Goal: Task Accomplishment & Management: Use online tool/utility

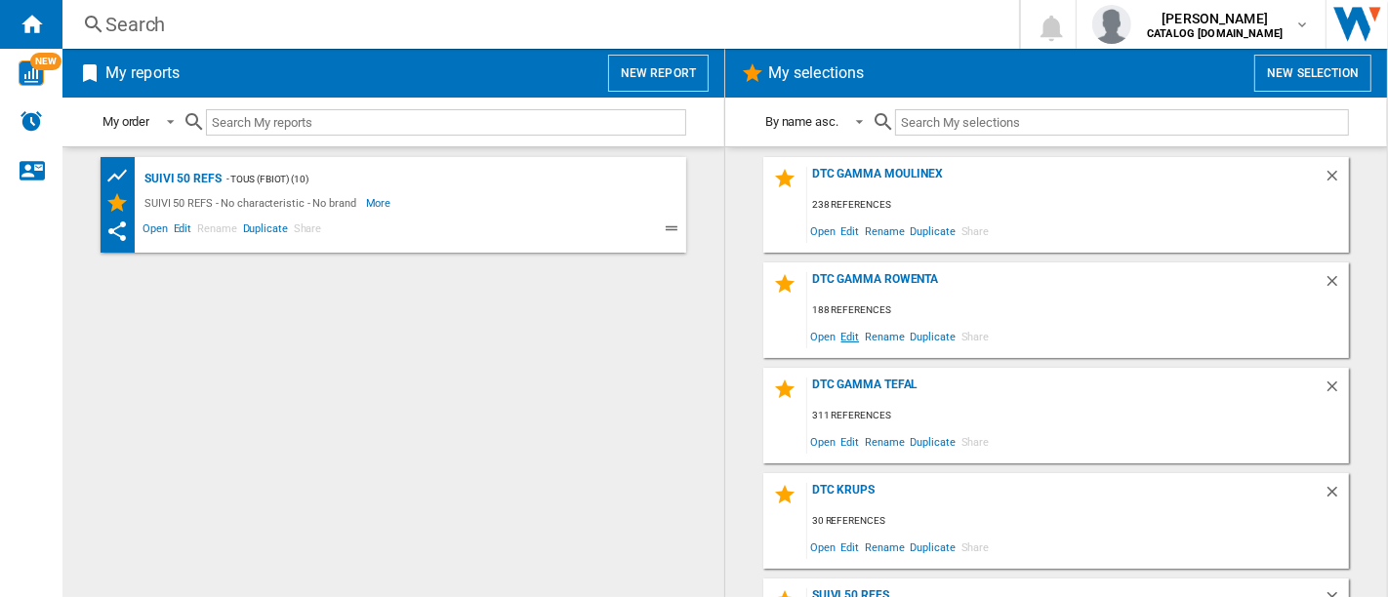
click at [851, 331] on span "Edit" at bounding box center [851, 336] width 24 height 26
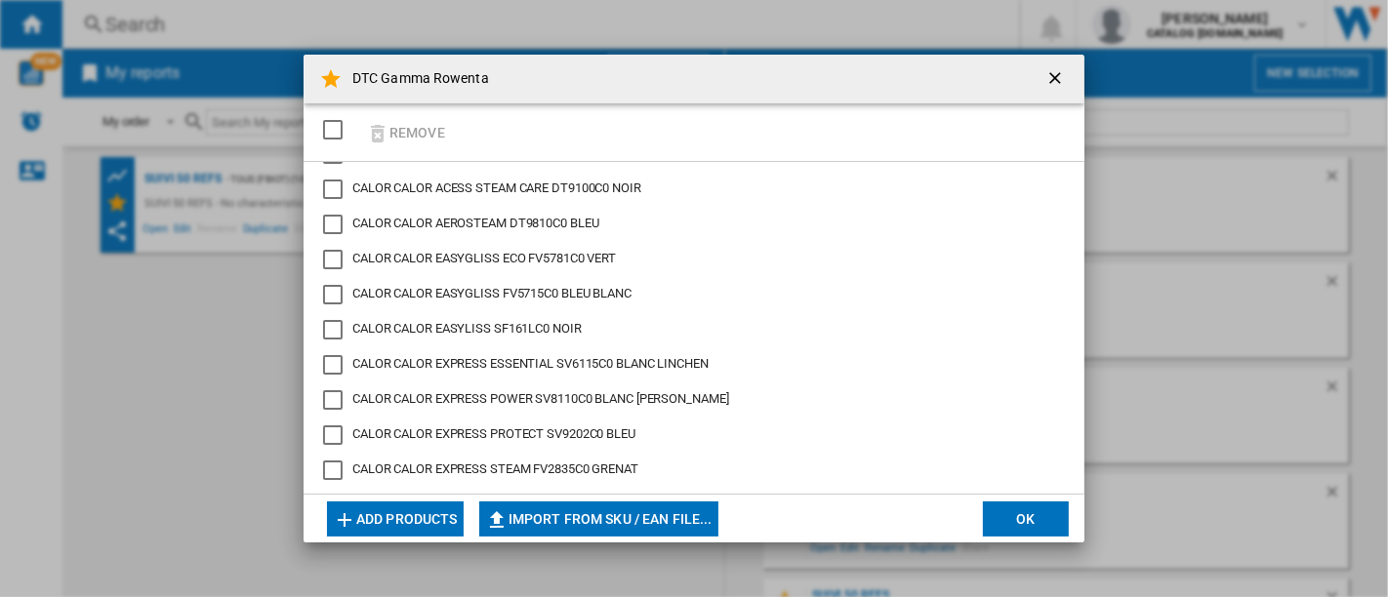
scroll to position [5648, 0]
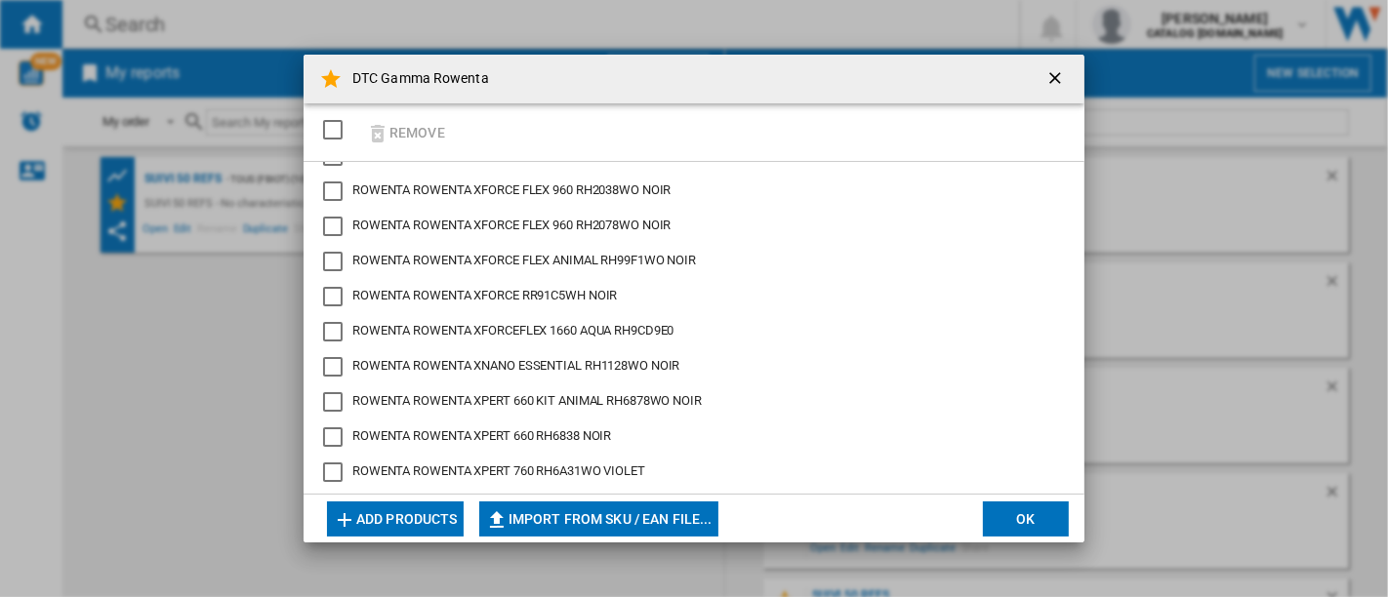
click at [662, 330] on span "ROWENTA ROWENTA XFORCEFLEX 1660 AQUA RH9CD9E0" at bounding box center [513, 330] width 322 height 15
drag, startPoint x: 690, startPoint y: 330, endPoint x: 626, endPoint y: 326, distance: 64.5
click at [626, 326] on md-checkbox "ROWENTA ROWENTA XFORCEFLEX 1660 AQUA RH9CD9E0" at bounding box center [686, 332] width 726 height 20
drag, startPoint x: 651, startPoint y: 322, endPoint x: 642, endPoint y: 328, distance: 10.6
click at [642, 328] on span "ROWENTA ROWENTA XFORCEFLEX 1660 AQUA RH9CD9E0" at bounding box center [513, 330] width 322 height 15
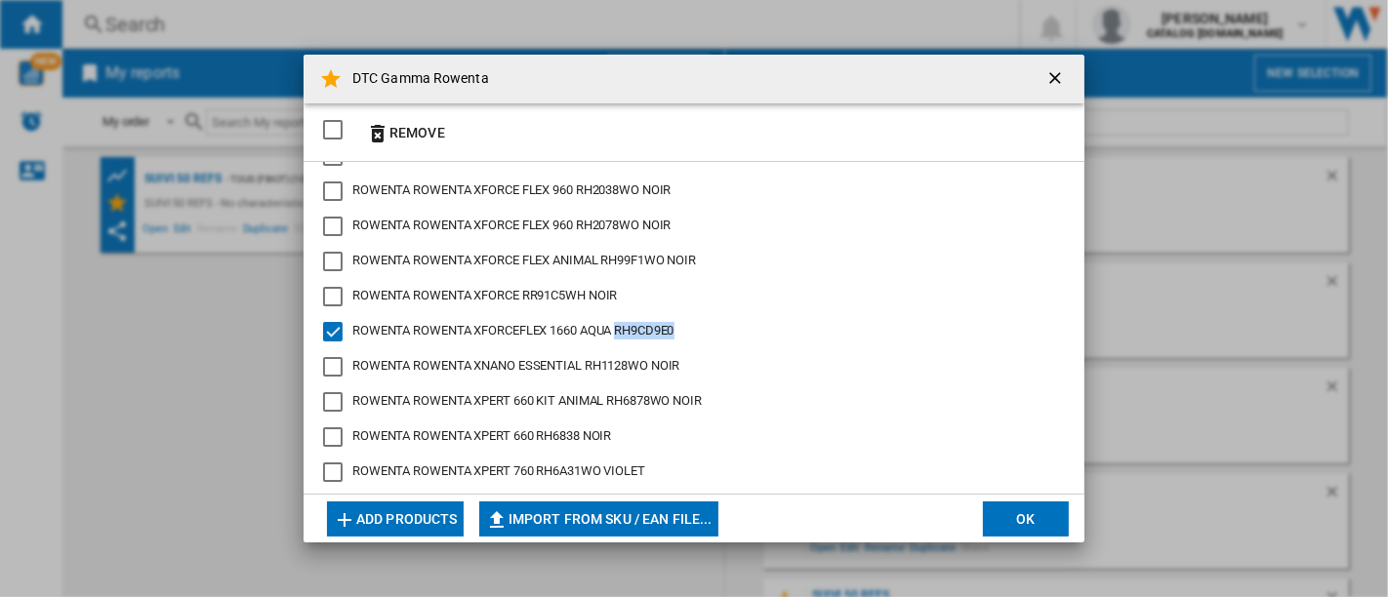
click at [642, 328] on span "ROWENTA ROWENTA XFORCEFLEX 1660 AQUA RH9CD9E0" at bounding box center [513, 330] width 322 height 15
copy span "RH9CD9E0"
click at [612, 330] on span "ROWENTA ROWENTA XFORCEFLEX 1660 AQUA RH9CD9E0" at bounding box center [513, 330] width 322 height 15
click at [1054, 77] on ng-md-icon "getI18NText('BUTTONS.CLOSE_DIALOG')" at bounding box center [1057, 79] width 23 height 23
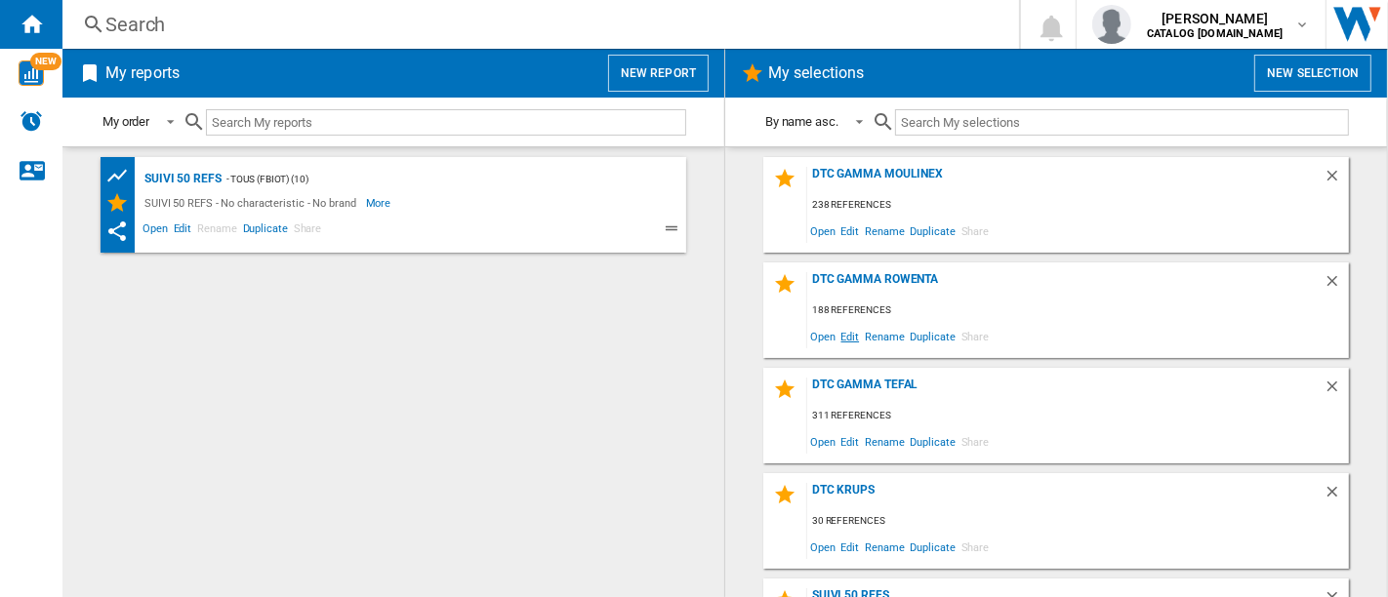
click at [845, 334] on span "Edit" at bounding box center [851, 336] width 24 height 26
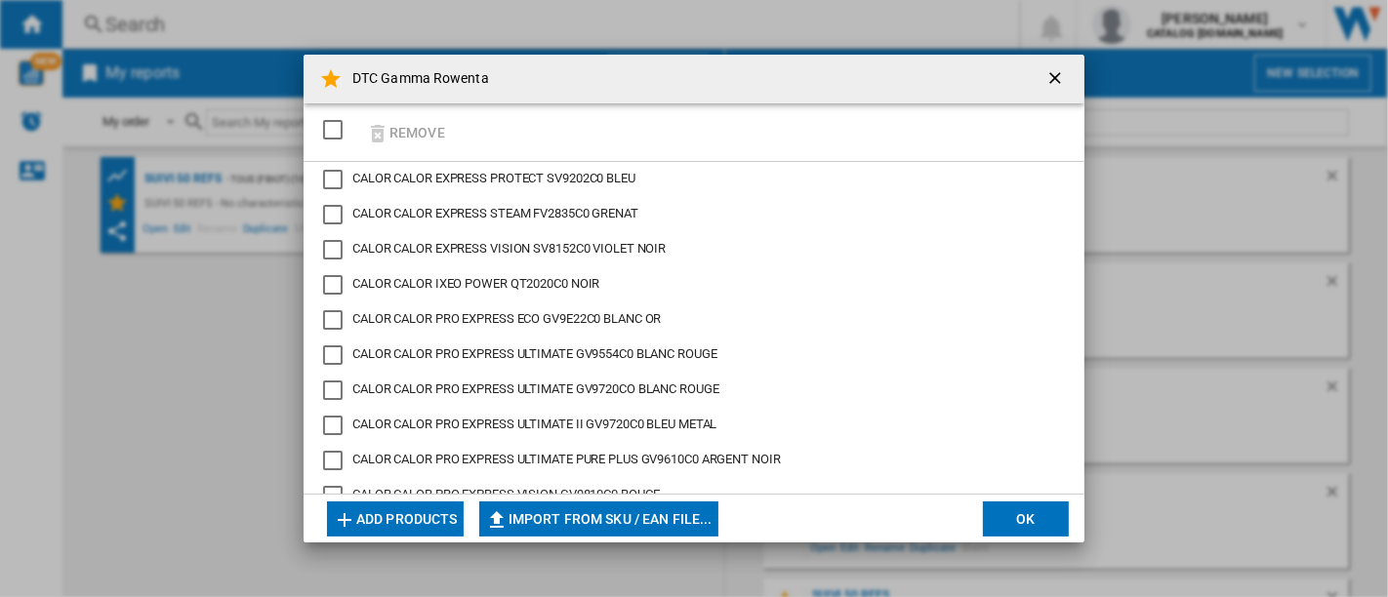
scroll to position [325, 0]
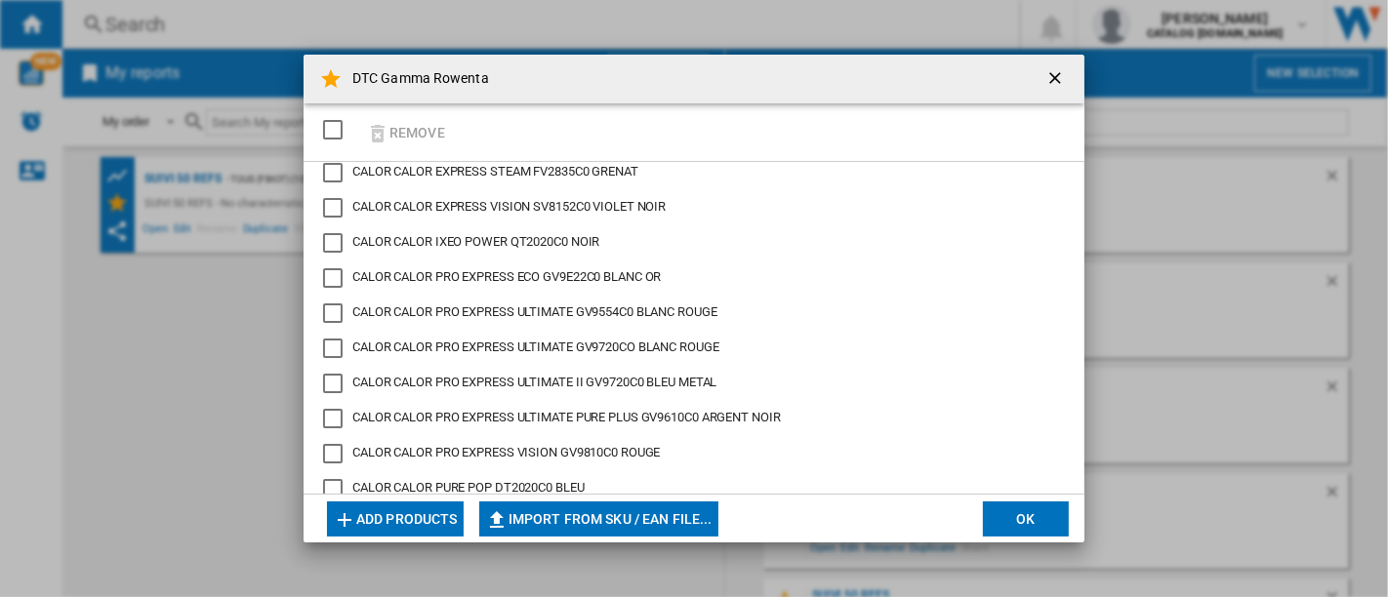
click at [1059, 68] on ng-md-icon "getI18NText('BUTTONS.CLOSE_DIALOG')" at bounding box center [1057, 79] width 23 height 23
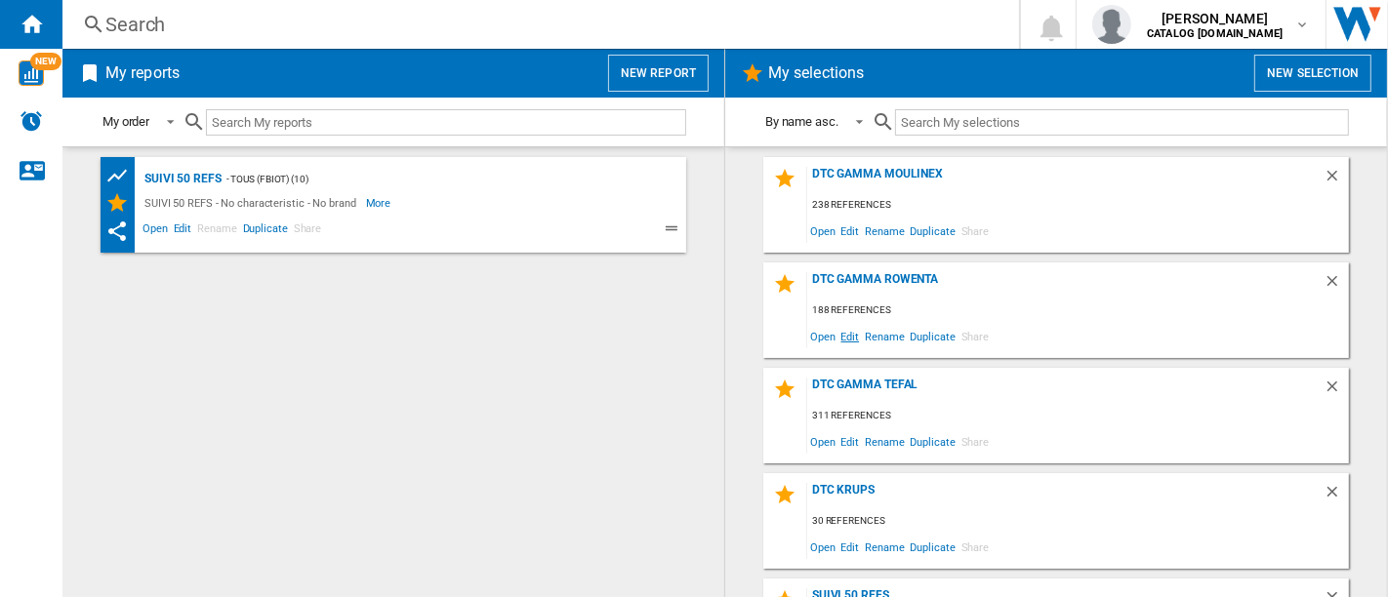
click at [852, 336] on span "Edit" at bounding box center [851, 336] width 24 height 26
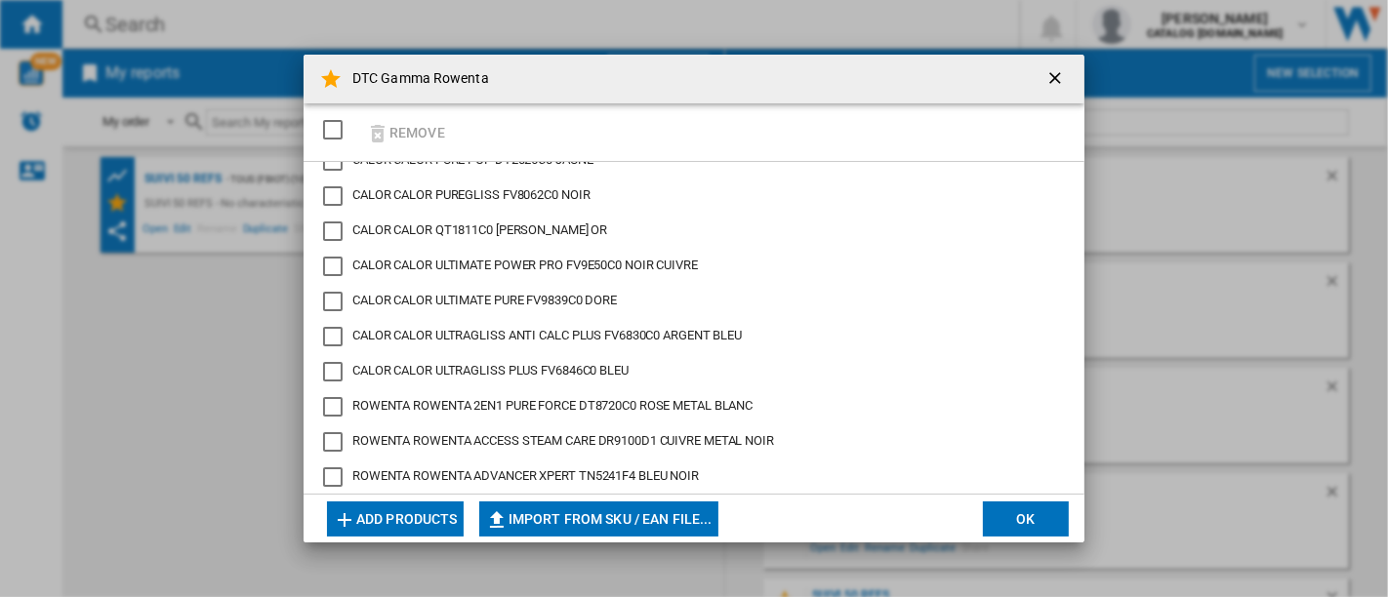
scroll to position [867, 0]
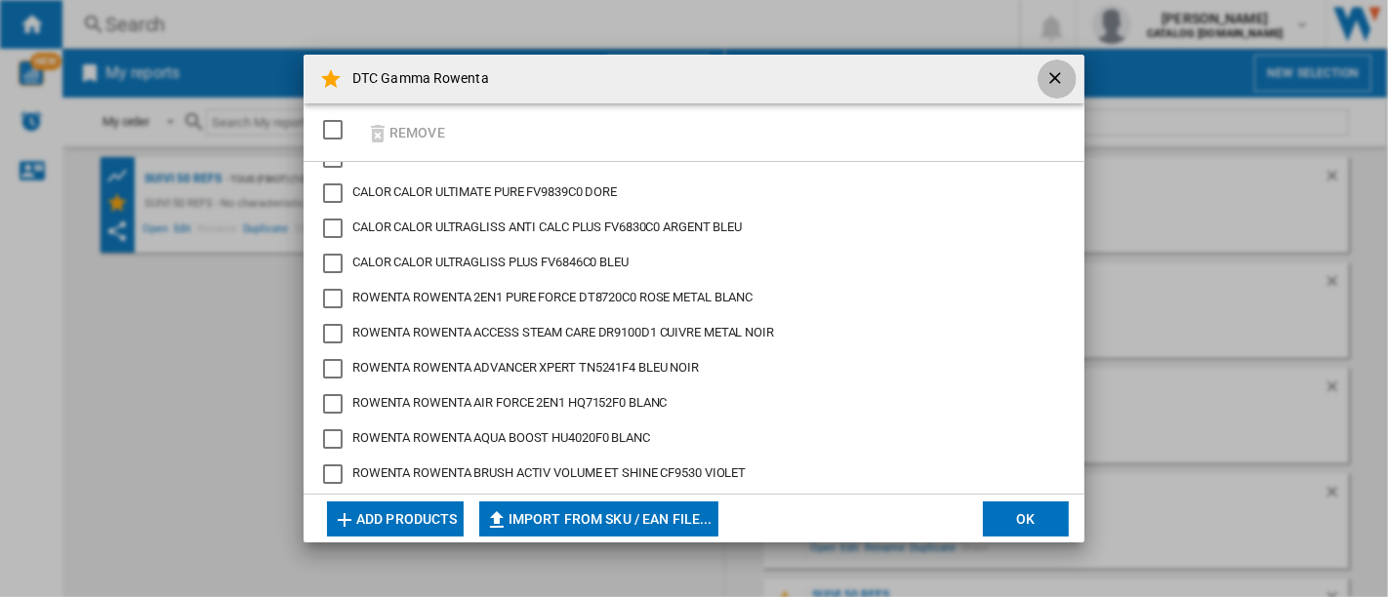
click at [1062, 66] on button "{{::selection.title}} {{::getI18NText('BUTTONS.REMOVE')}} ..." at bounding box center [1057, 79] width 39 height 39
